Goal: Task Accomplishment & Management: Manage account settings

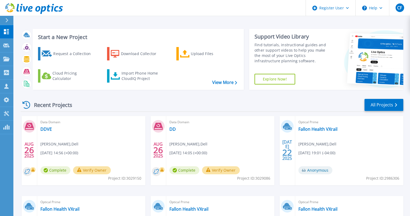
click at [114, 112] on div "Recent Projects All Projects [DATE] Data Domain DDVE [PERSON_NAME] , Dell [DATE…" at bounding box center [212, 187] width 383 height 186
click at [7, 55] on link "Projects Projects" at bounding box center [6, 59] width 13 height 14
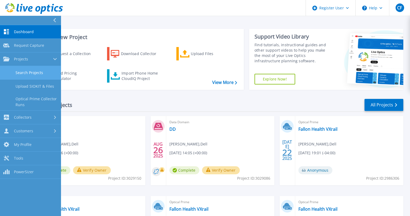
click at [40, 70] on link "Search Projects" at bounding box center [30, 73] width 61 height 14
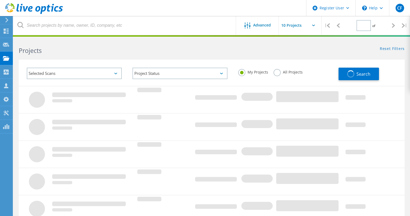
type input "2"
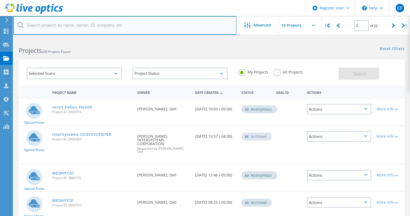
click at [68, 32] on input "text" at bounding box center [124, 25] width 223 height 19
type input "big y"
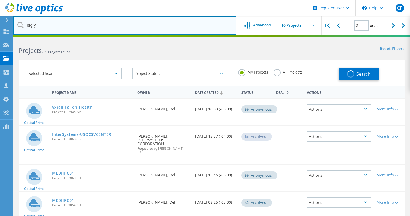
type input "1"
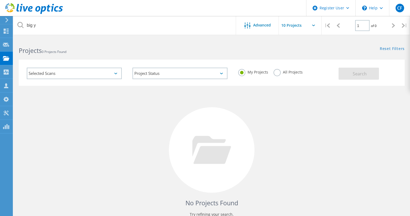
click at [284, 72] on label "All Projects" at bounding box center [288, 71] width 29 height 5
click at [0, 0] on input "All Projects" at bounding box center [0, 0] width 0 height 0
click at [347, 71] on button "Search" at bounding box center [359, 74] width 40 height 12
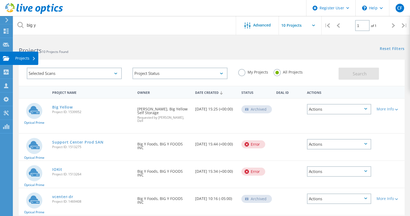
click at [9, 61] on div at bounding box center [6, 59] width 6 height 6
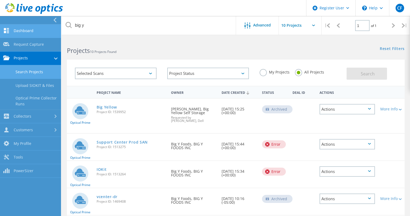
click at [37, 35] on link "Dashboard" at bounding box center [30, 31] width 61 height 14
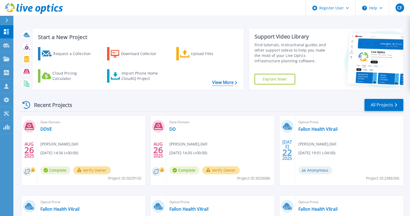
click at [227, 84] on link "View More" at bounding box center [224, 82] width 25 height 5
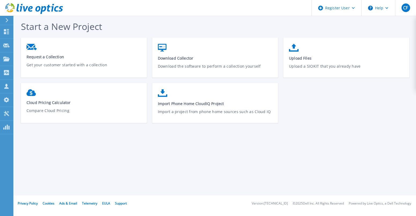
click at [12, 21] on div at bounding box center [9, 20] width 9 height 9
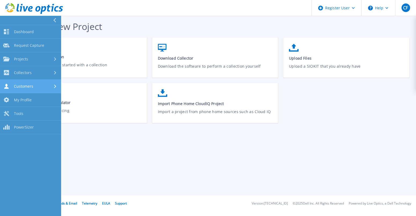
click at [55, 86] on icon at bounding box center [55, 86] width 2 height 3
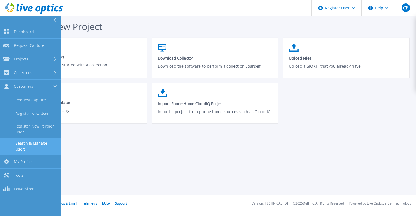
click at [46, 146] on link "Search & Manage Users" at bounding box center [30, 146] width 61 height 17
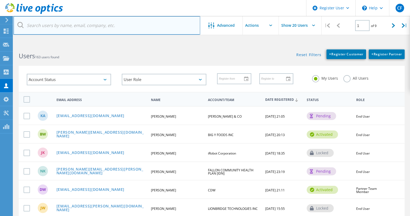
click at [77, 25] on input "text" at bounding box center [106, 25] width 187 height 19
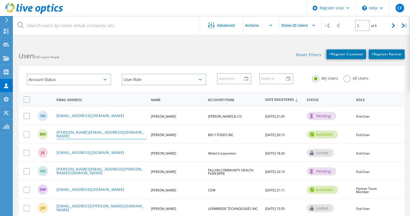
click at [84, 134] on link "[PERSON_NAME][EMAIL_ADDRESS][DOMAIN_NAME]" at bounding box center [102, 135] width 90 height 8
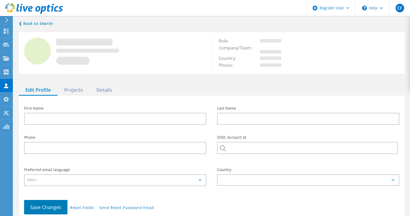
type input "[PERSON_NAME]"
type input "BIG Y FOODS INC"
type input "English"
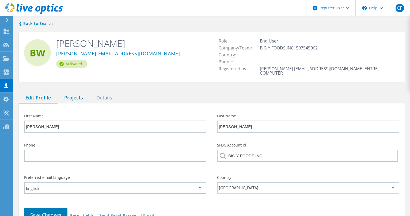
click at [81, 93] on div "Projects" at bounding box center [74, 98] width 32 height 11
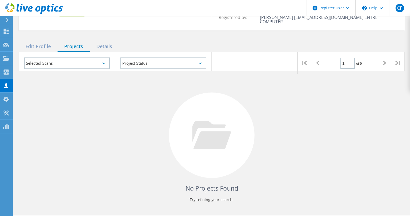
scroll to position [51, 0]
click at [106, 59] on div "Selected Scans" at bounding box center [67, 64] width 86 height 12
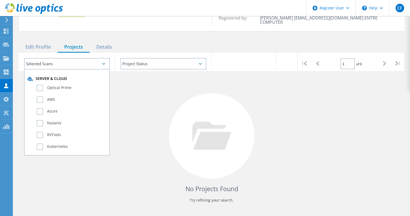
click at [58, 84] on div "Optical Prime" at bounding box center [66, 90] width 79 height 12
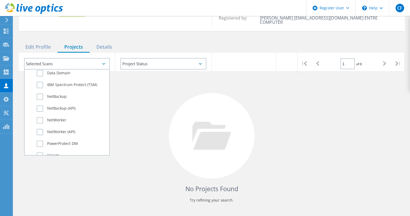
scroll to position [377, 0]
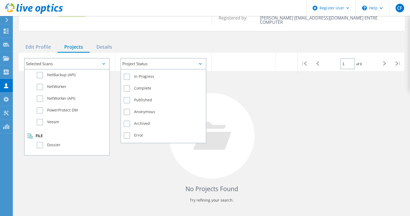
click at [145, 63] on div "Project Status" at bounding box center [164, 64] width 86 height 12
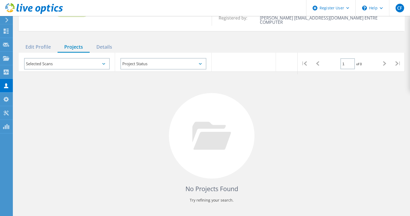
click at [94, 58] on div "Selected Scans" at bounding box center [67, 64] width 86 height 12
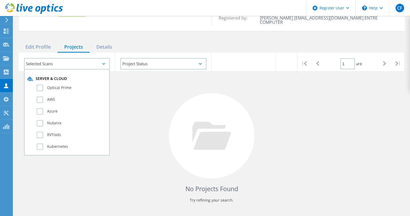
click at [100, 53] on div "Selected Scans Server & Cloud Optical Prime AWS Azure Nutanix RVTools Kubernete…" at bounding box center [67, 64] width 96 height 22
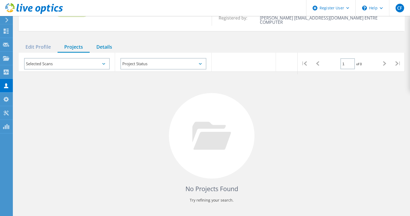
click at [107, 42] on div "Details" at bounding box center [104, 47] width 29 height 11
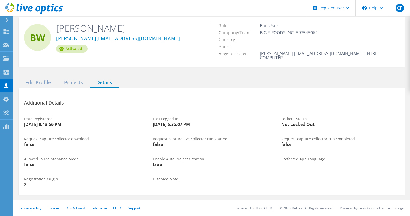
scroll to position [11, 0]
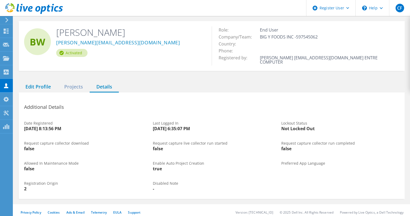
click at [37, 82] on div "Edit Profile" at bounding box center [38, 87] width 39 height 11
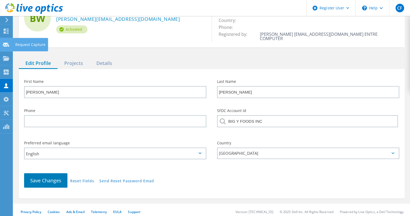
click at [5, 46] on use at bounding box center [6, 45] width 6 height 4
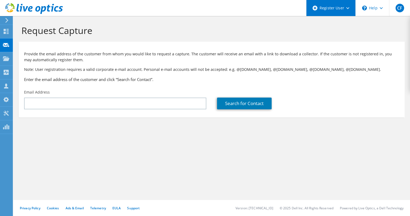
click at [338, 1] on div "Register User" at bounding box center [330, 8] width 49 height 16
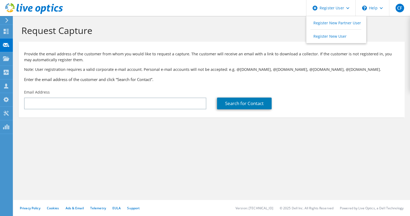
click at [255, 14] on header "CF Dell User Chandler Farley [EMAIL_ADDRESS][PERSON_NAME][DOMAIN_NAME] Dell My …" at bounding box center [205, 8] width 410 height 16
